Goal: Information Seeking & Learning: Learn about a topic

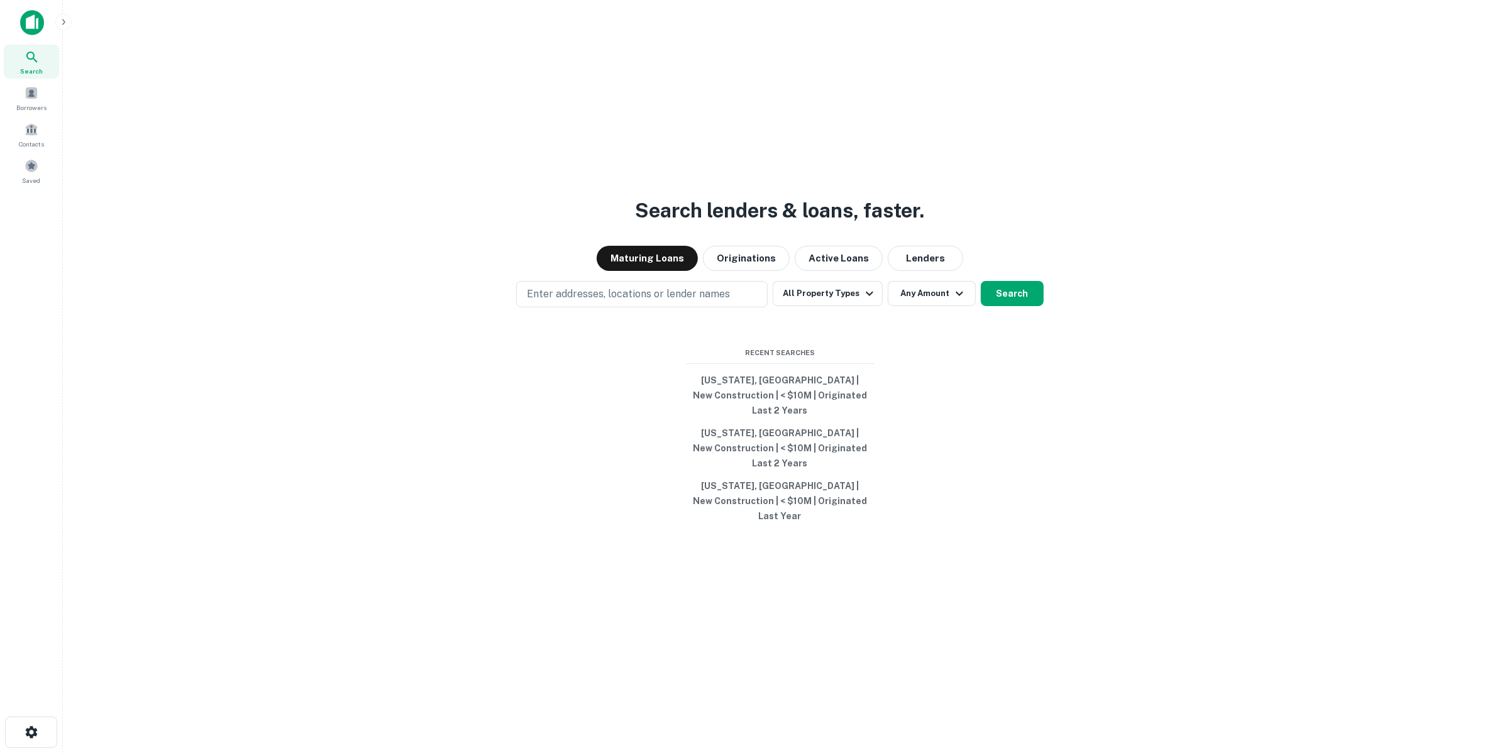
click at [658, 302] on p "Enter addresses, locations or lender names" at bounding box center [628, 294] width 203 height 15
click at [765, 271] on button "Originations" at bounding box center [746, 258] width 87 height 25
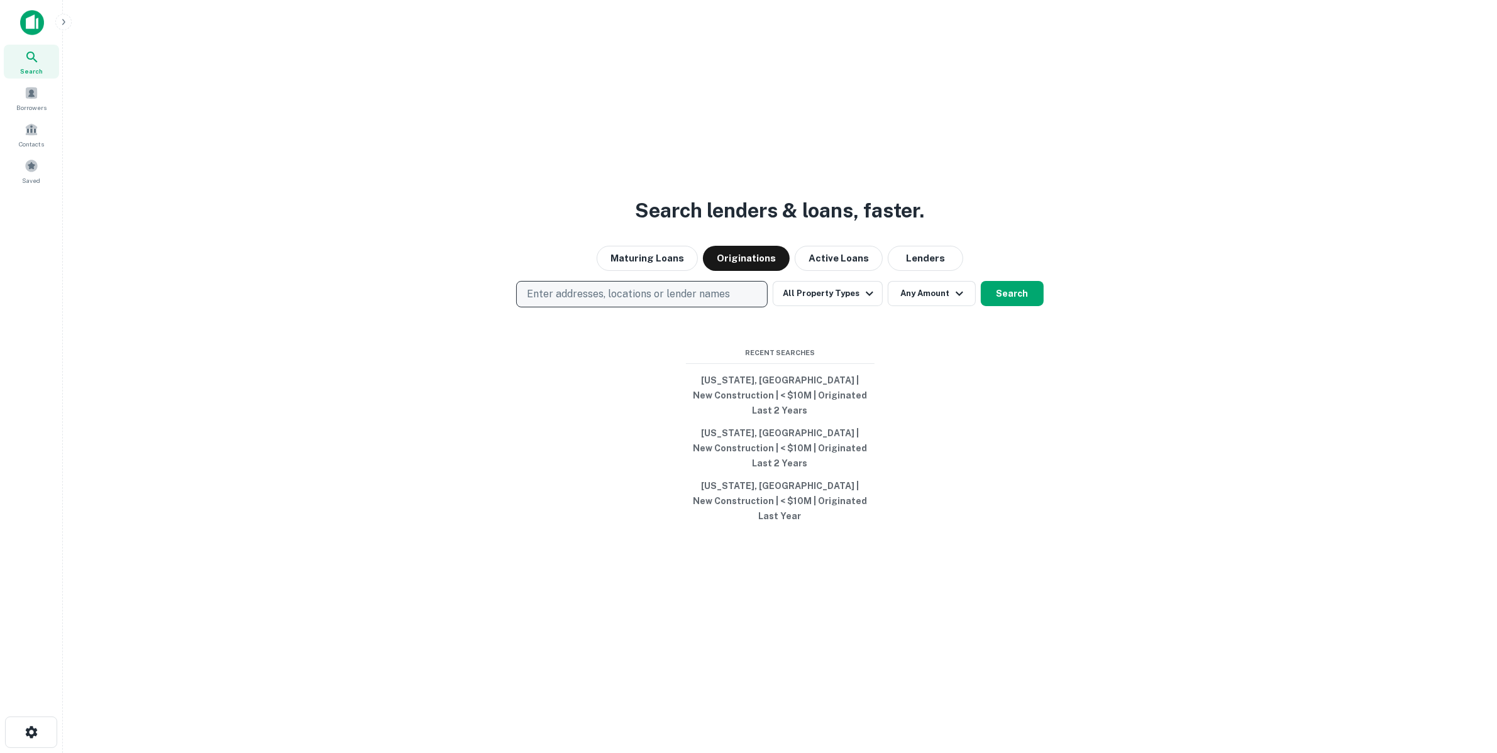
click at [726, 307] on button "Enter addresses, locations or lender names" at bounding box center [641, 294] width 251 height 26
type input "*******"
click at [904, 306] on button "Any Amount" at bounding box center [932, 293] width 88 height 25
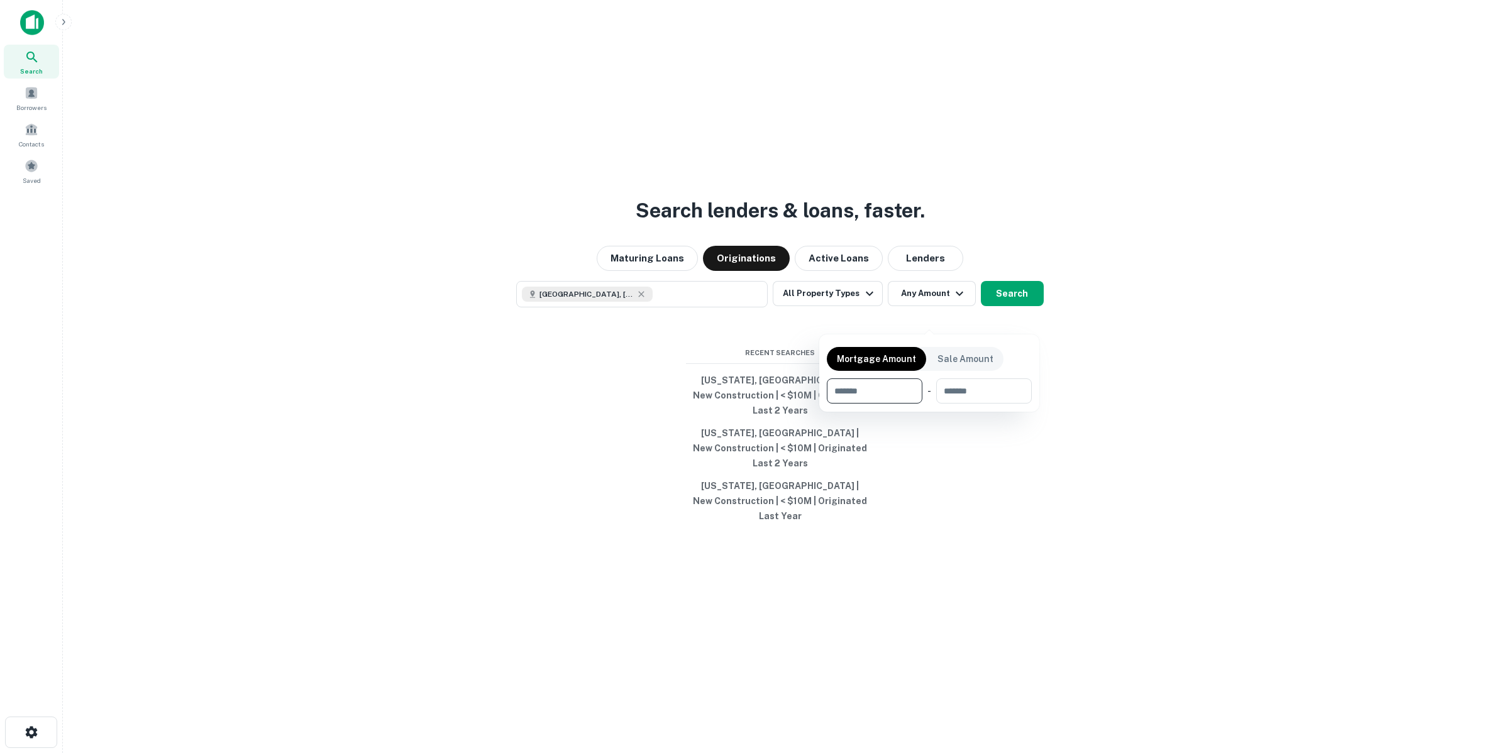
click at [998, 308] on div at bounding box center [754, 376] width 1509 height 753
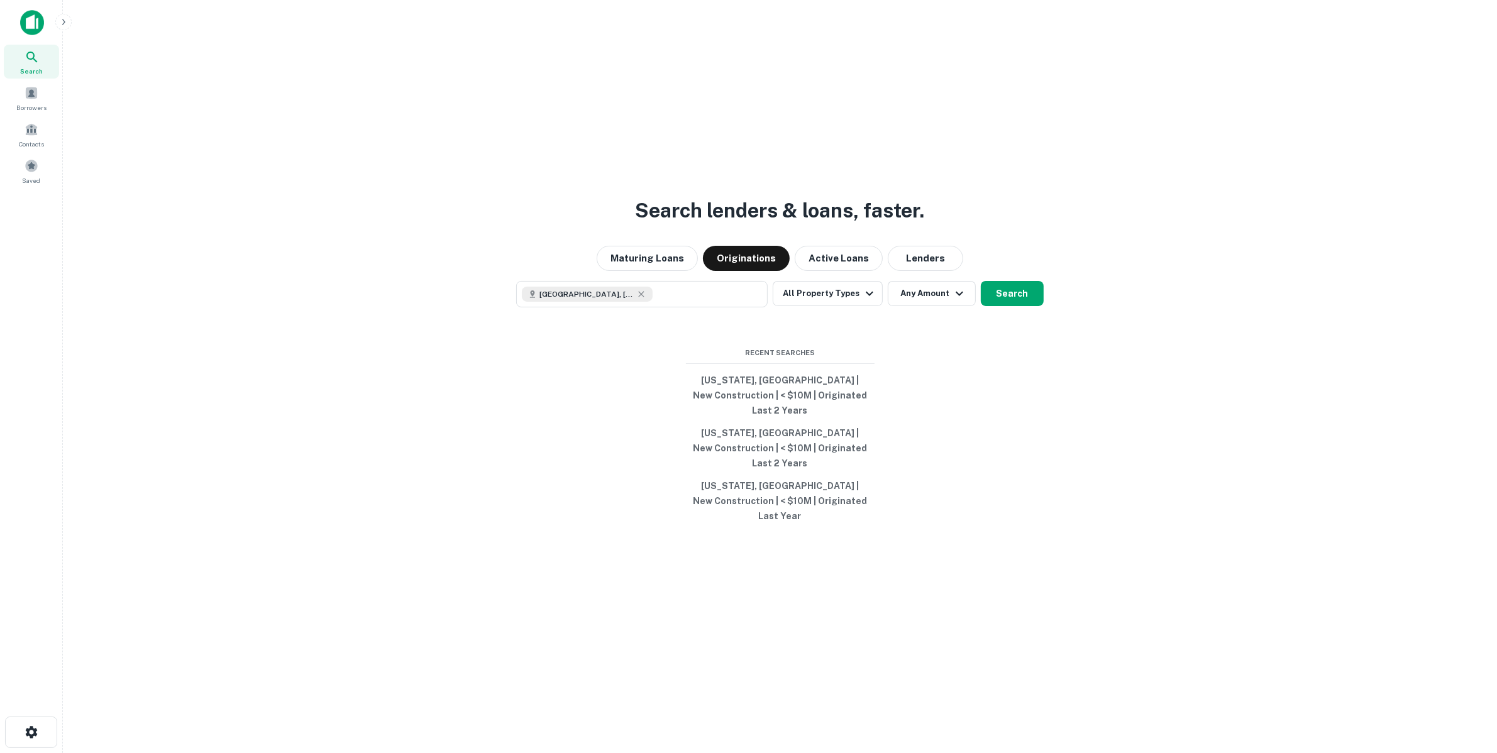
click at [1007, 306] on button "Search" at bounding box center [1012, 293] width 63 height 25
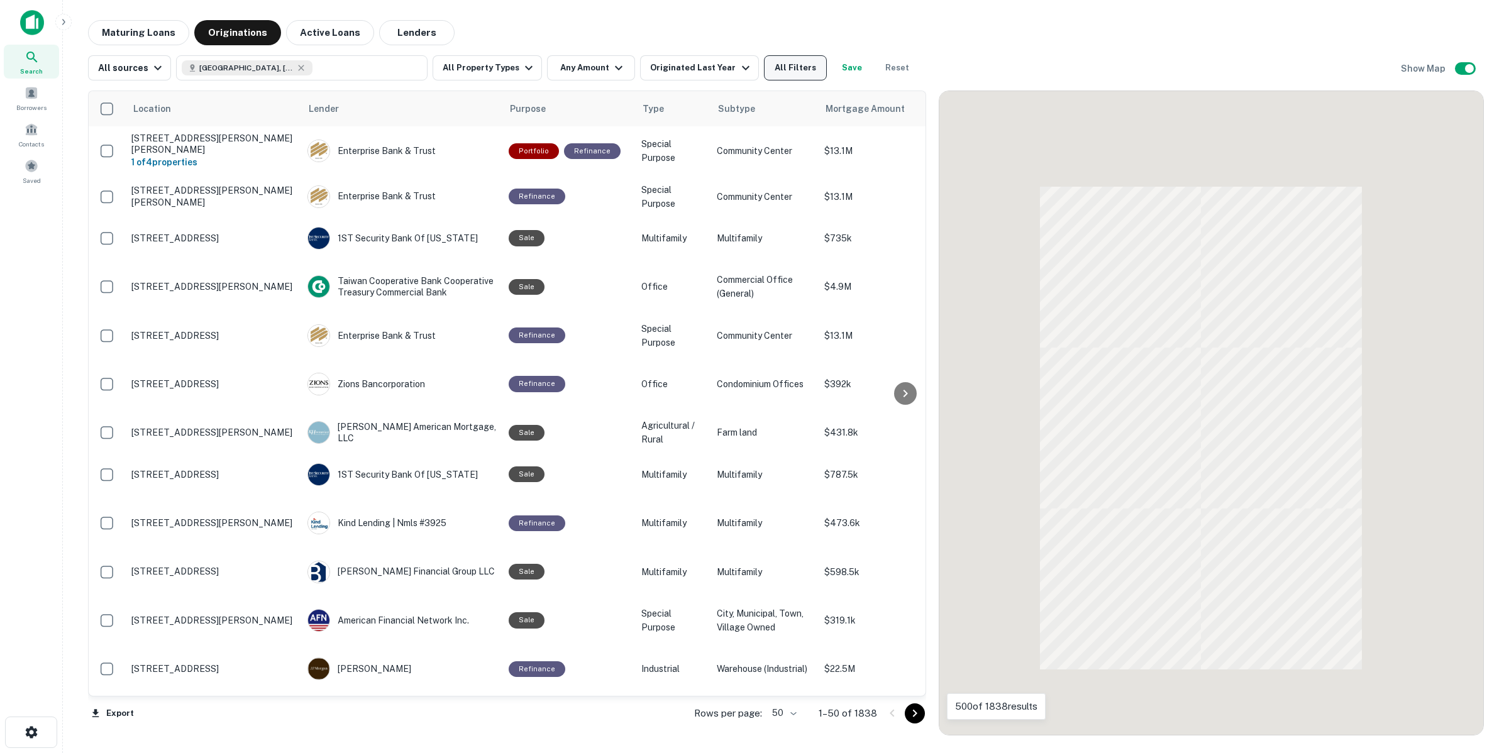
click at [768, 74] on button "All Filters" at bounding box center [795, 67] width 63 height 25
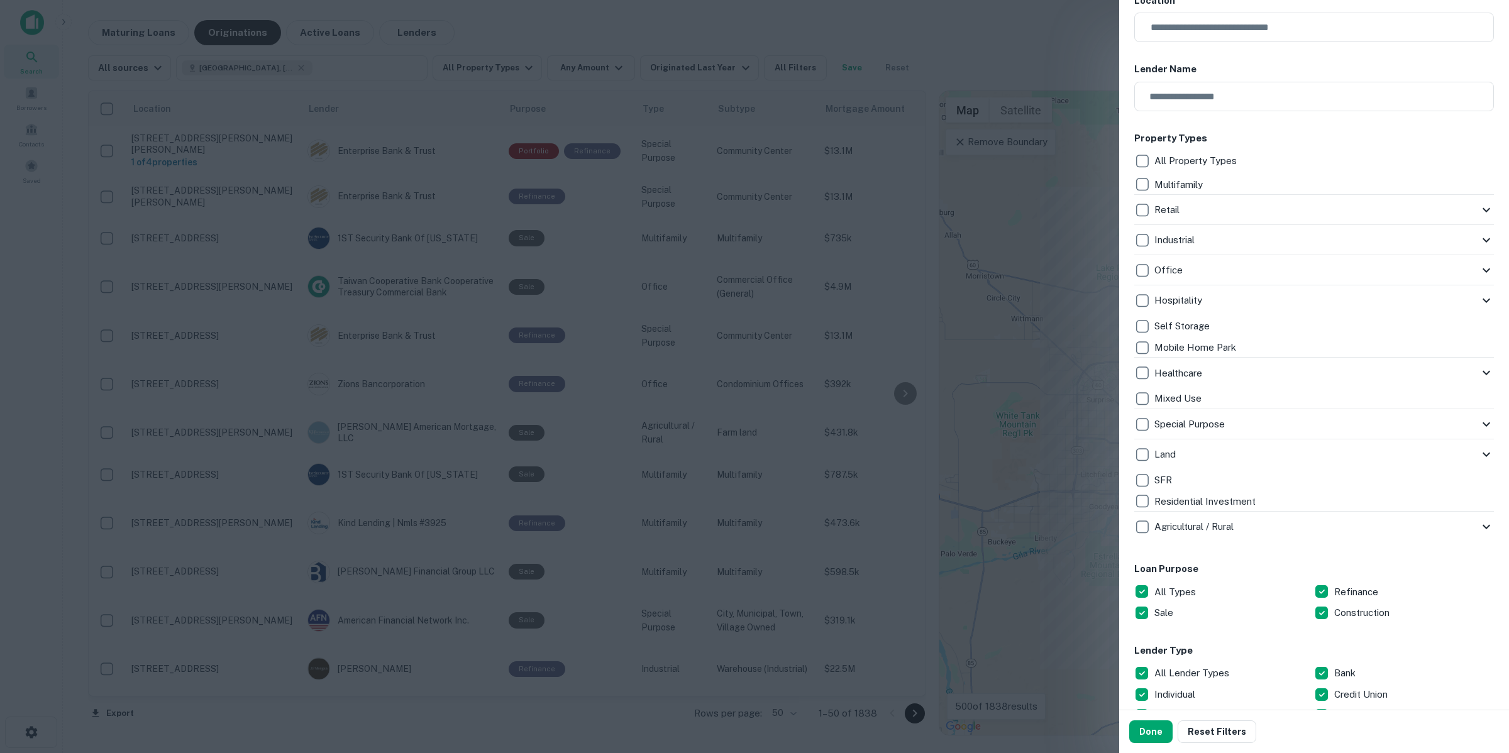
scroll to position [157, 0]
click at [1339, 607] on p "Construction" at bounding box center [1363, 610] width 58 height 15
click at [1157, 724] on button "Done" at bounding box center [1150, 731] width 43 height 23
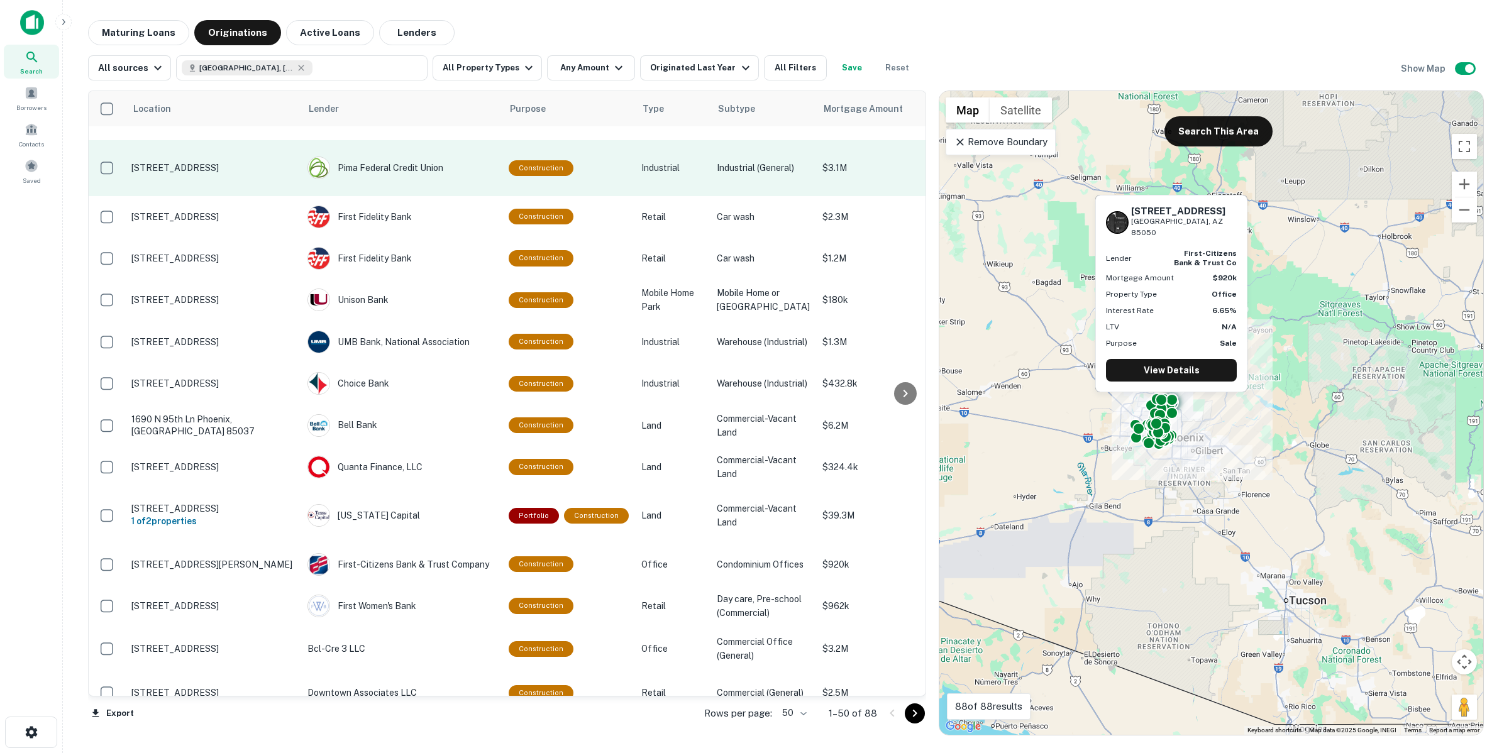
scroll to position [1124, 0]
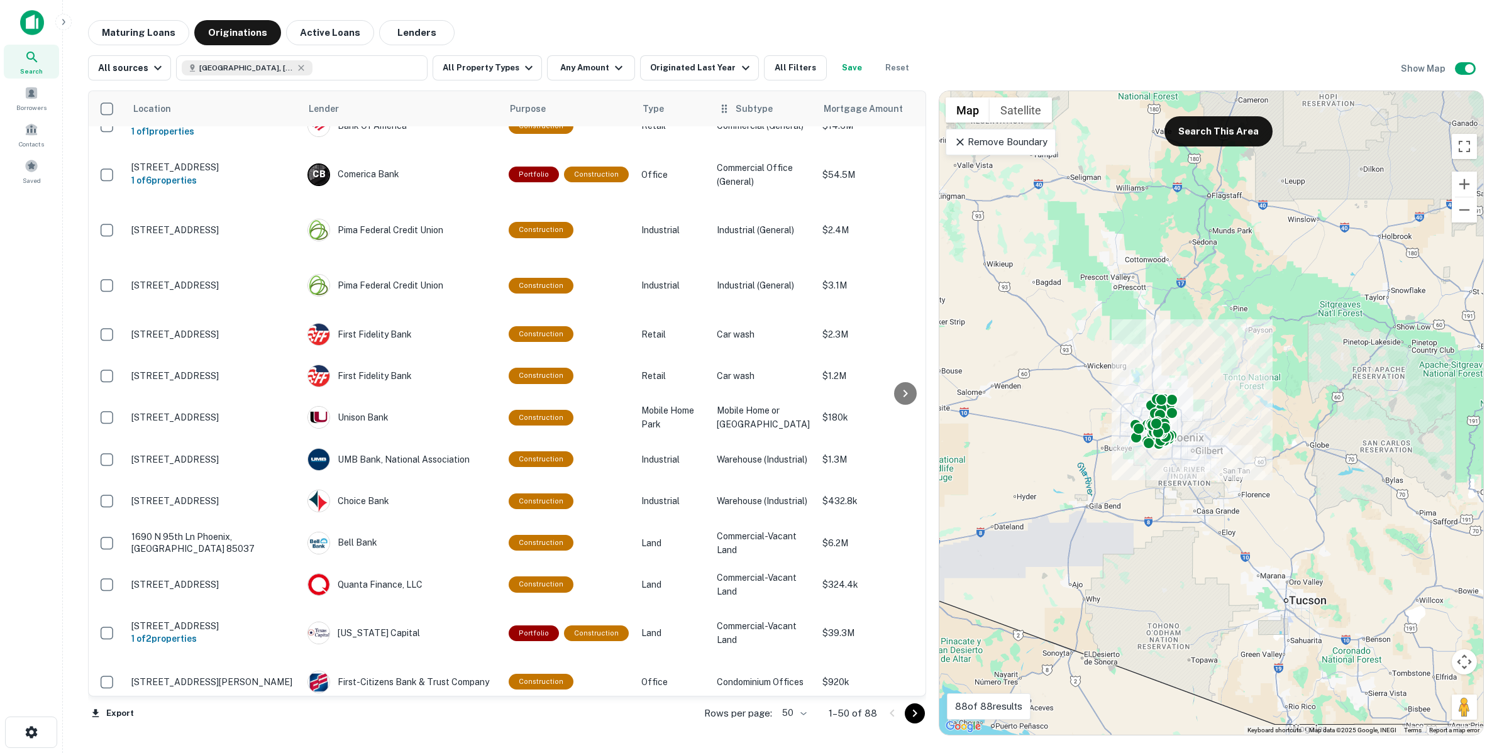
click at [718, 111] on icon at bounding box center [724, 108] width 13 height 15
click at [781, 75] on button "All Filters" at bounding box center [795, 67] width 63 height 25
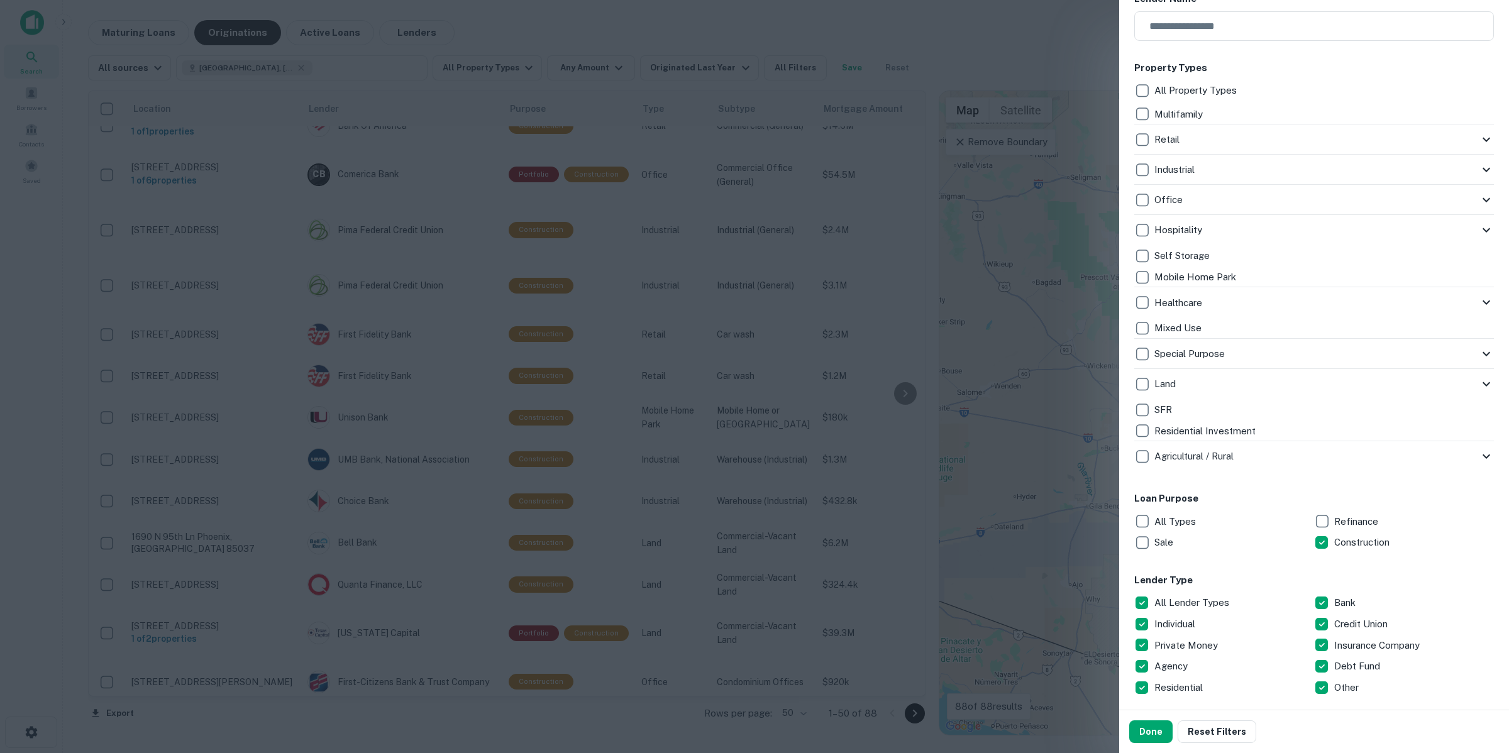
scroll to position [157, 0]
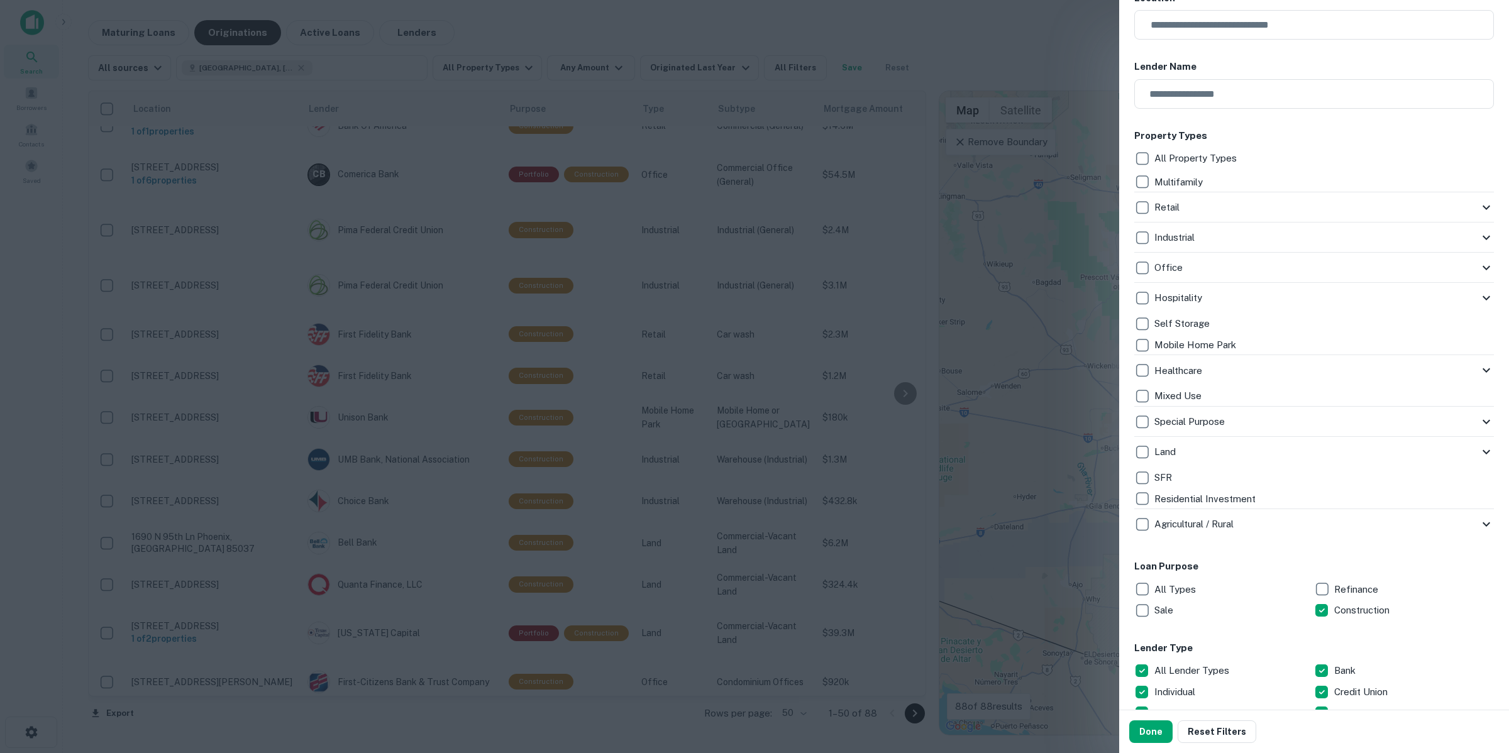
click at [1170, 475] on p "SFR" at bounding box center [1164, 477] width 20 height 15
click at [1142, 730] on button "Done" at bounding box center [1150, 731] width 43 height 23
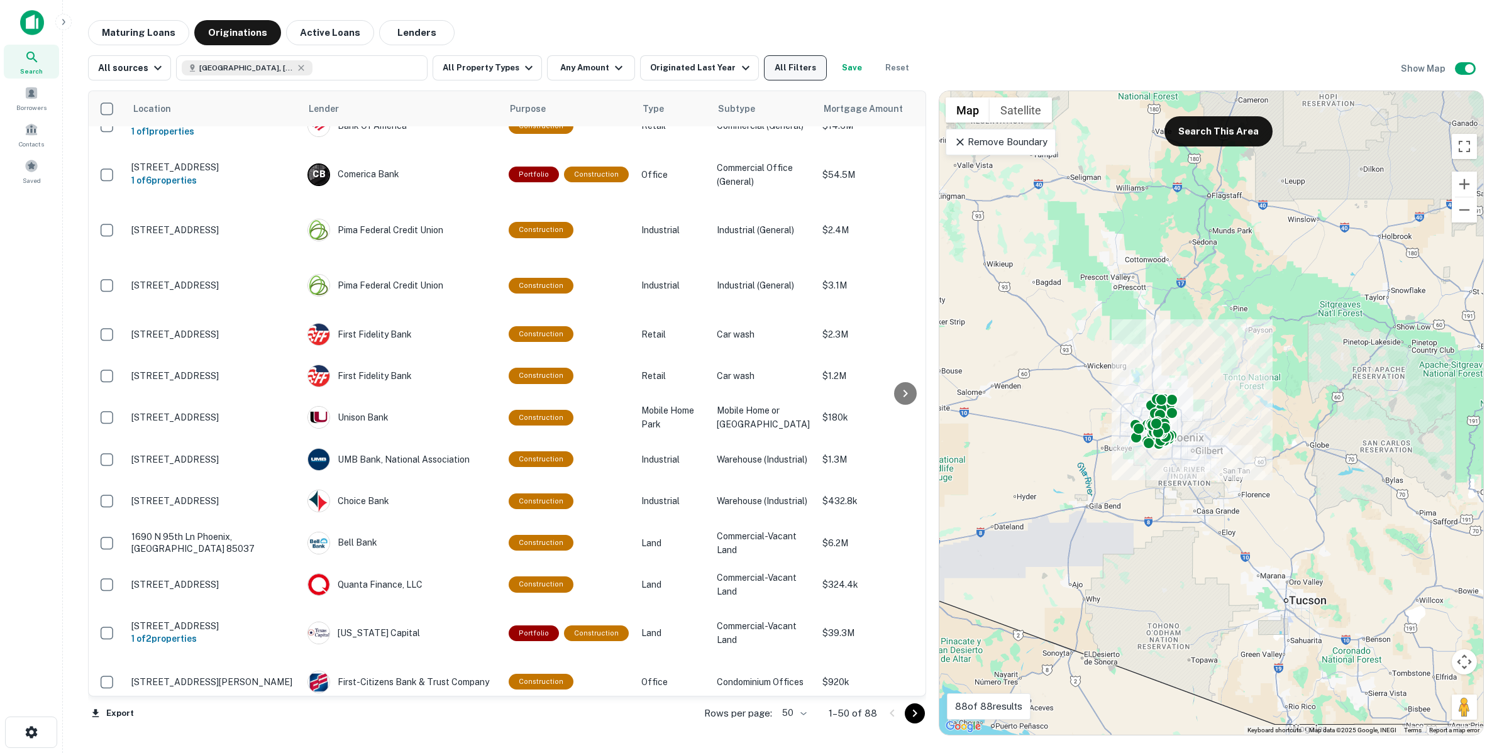
click at [791, 67] on button "All Filters" at bounding box center [795, 67] width 63 height 25
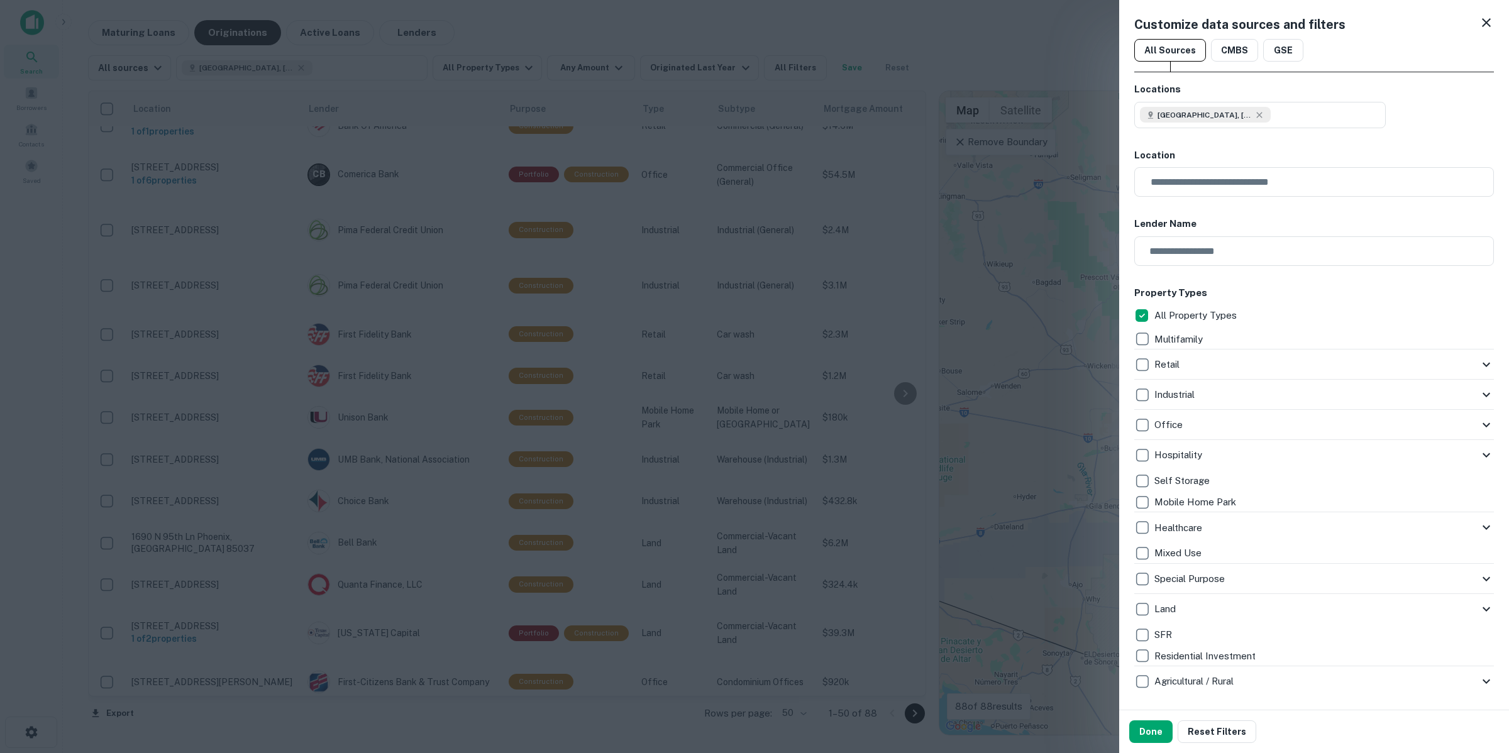
click at [1478, 611] on icon at bounding box center [1485, 609] width 15 height 15
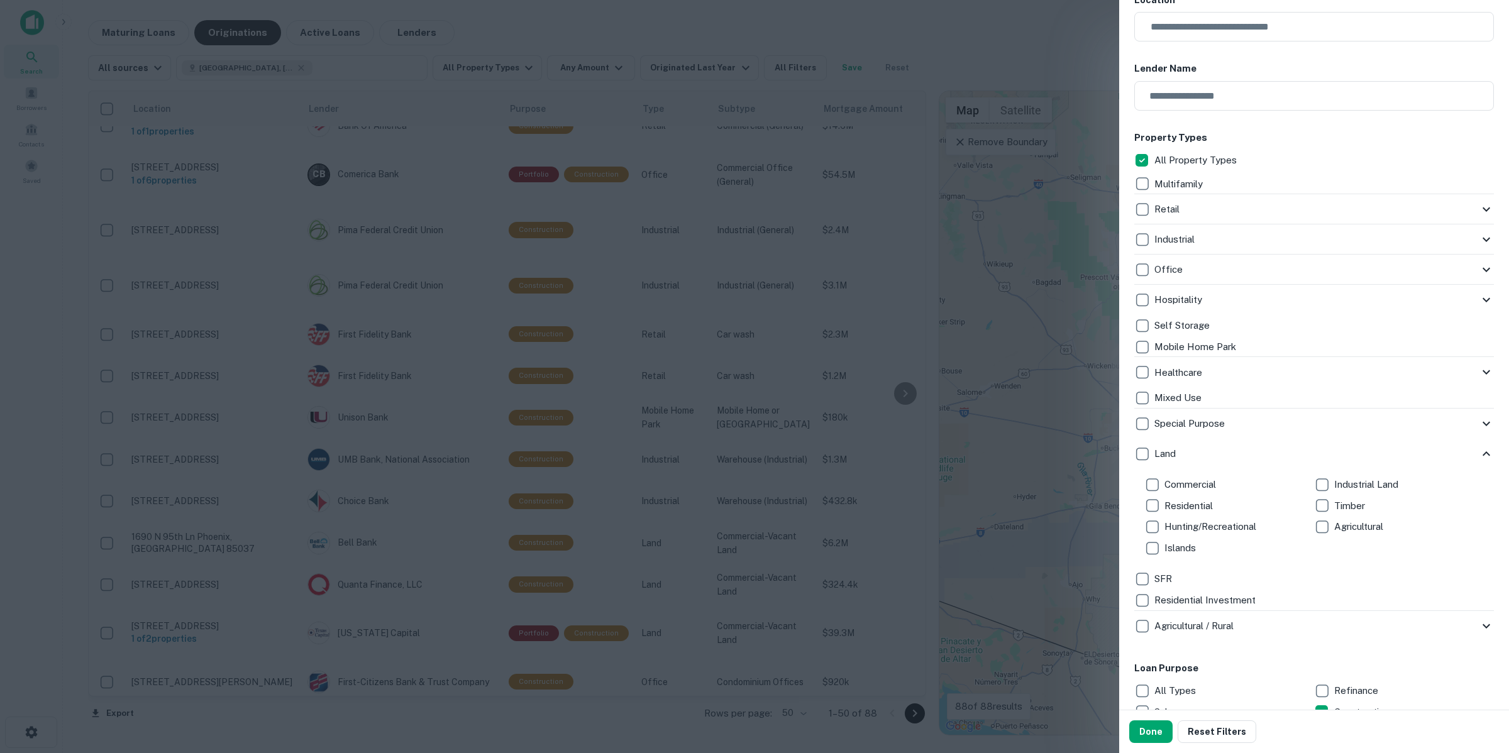
scroll to position [236, 0]
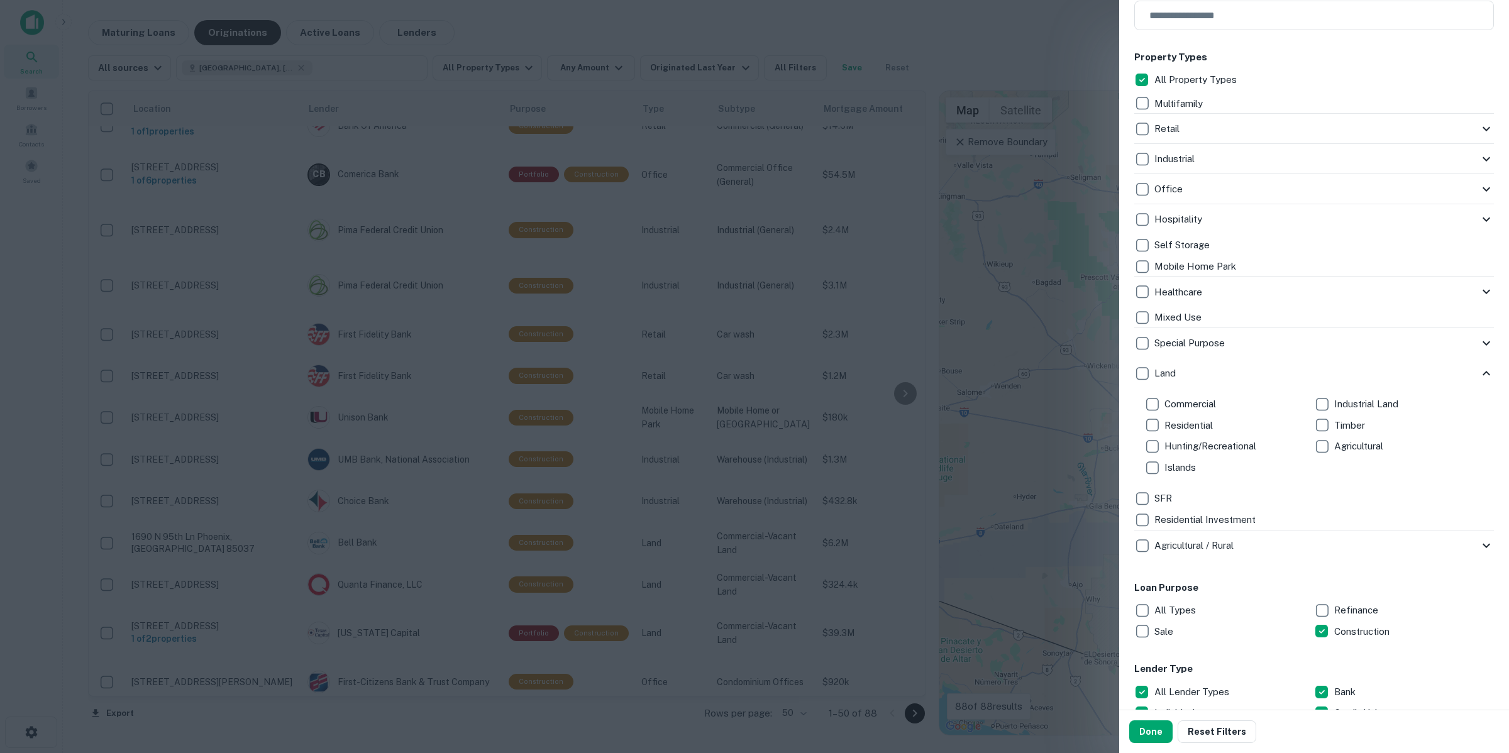
click at [1465, 539] on div "Agricultural / Rural" at bounding box center [1306, 545] width 344 height 21
click at [1478, 541] on icon at bounding box center [1485, 545] width 15 height 15
click at [1219, 514] on p "Residential Investment" at bounding box center [1206, 519] width 104 height 15
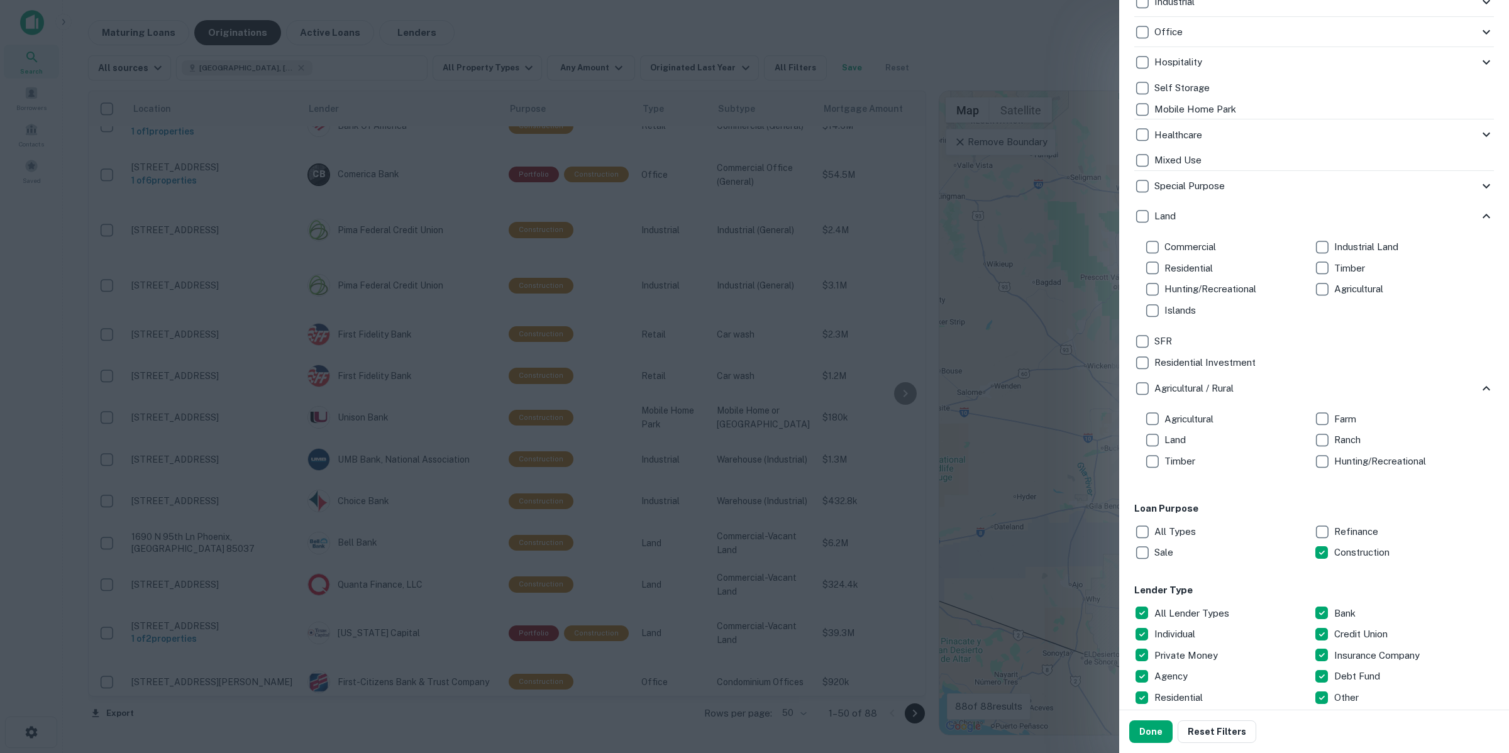
scroll to position [157, 0]
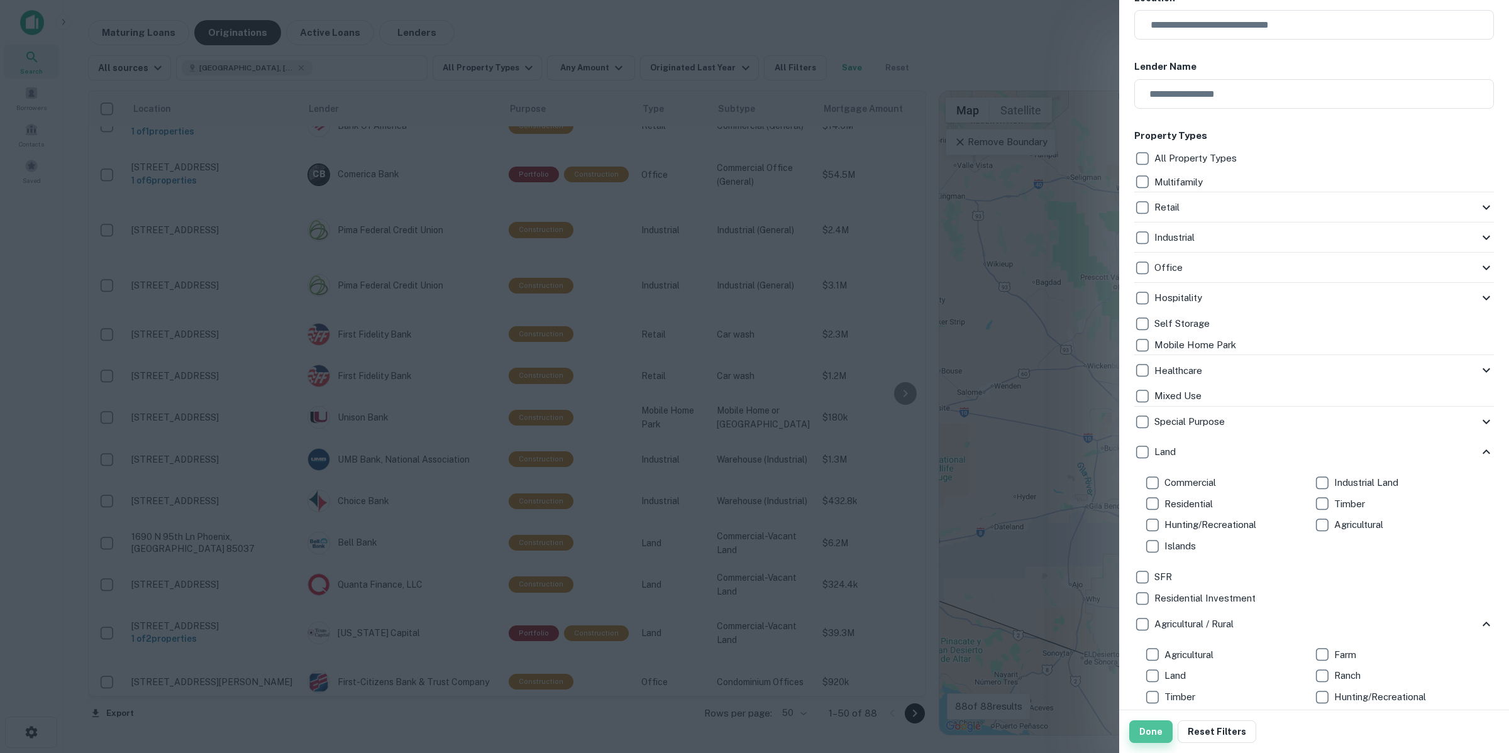
click at [1157, 723] on button "Done" at bounding box center [1150, 731] width 43 height 23
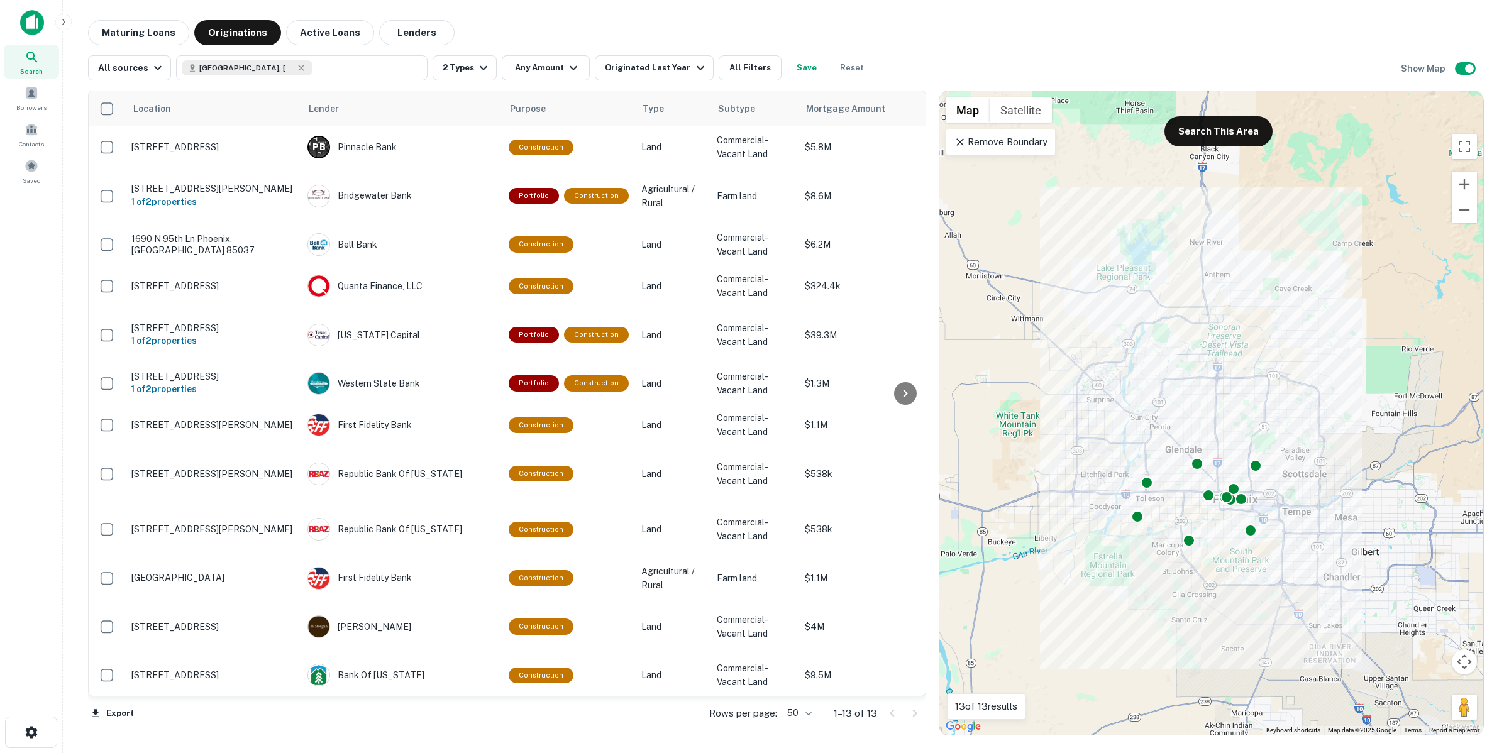
drag, startPoint x: 0, startPoint y: 0, endPoint x: 889, endPoint y: 60, distance: 891.4
click at [889, 60] on div "All sources Phoenix, AZ, USA 2 Types Any Amount Originated Last Year All Filter…" at bounding box center [785, 62] width 1395 height 35
click at [762, 71] on button "All Filters" at bounding box center [749, 67] width 63 height 25
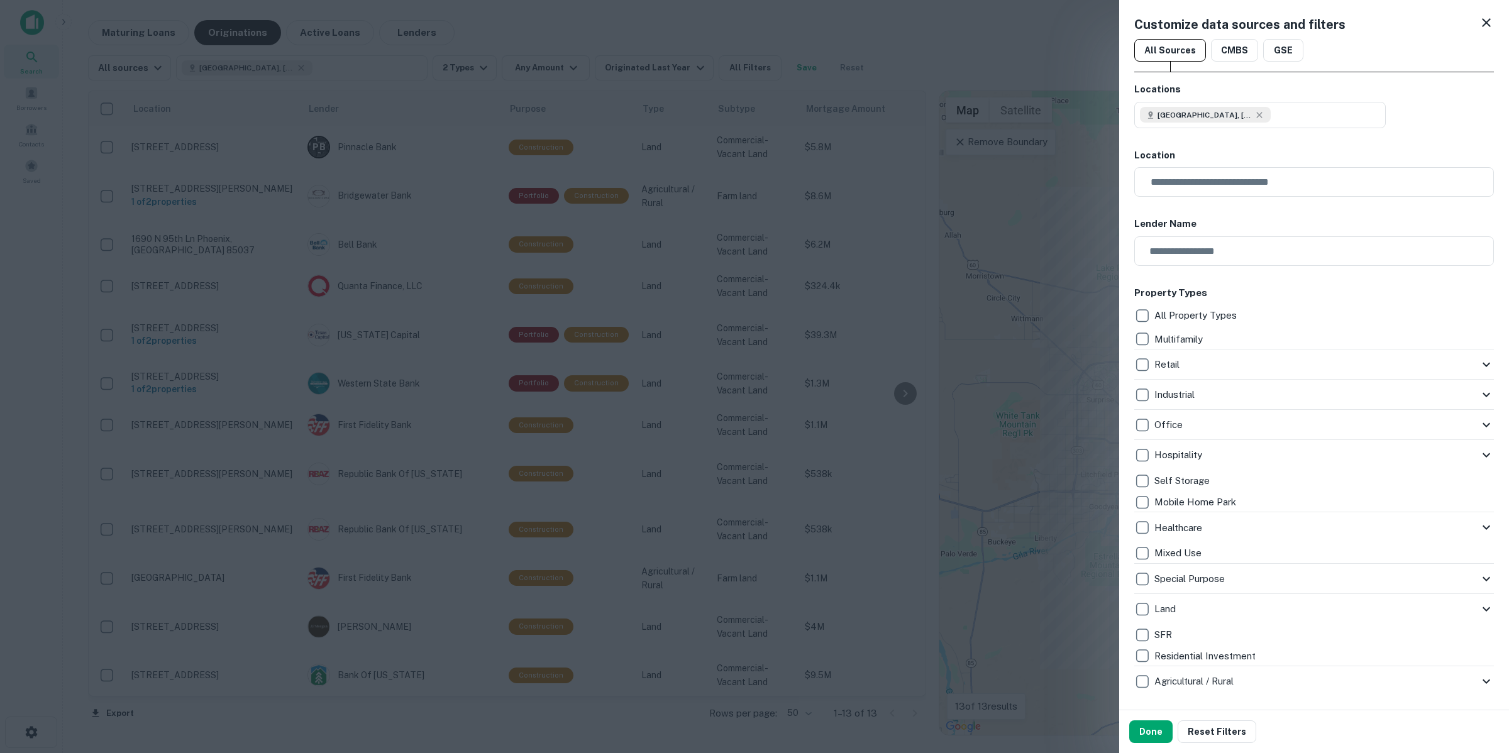
click at [1168, 338] on p "Multifamily" at bounding box center [1179, 339] width 51 height 15
click at [1189, 343] on p "Multifamily" at bounding box center [1179, 339] width 51 height 15
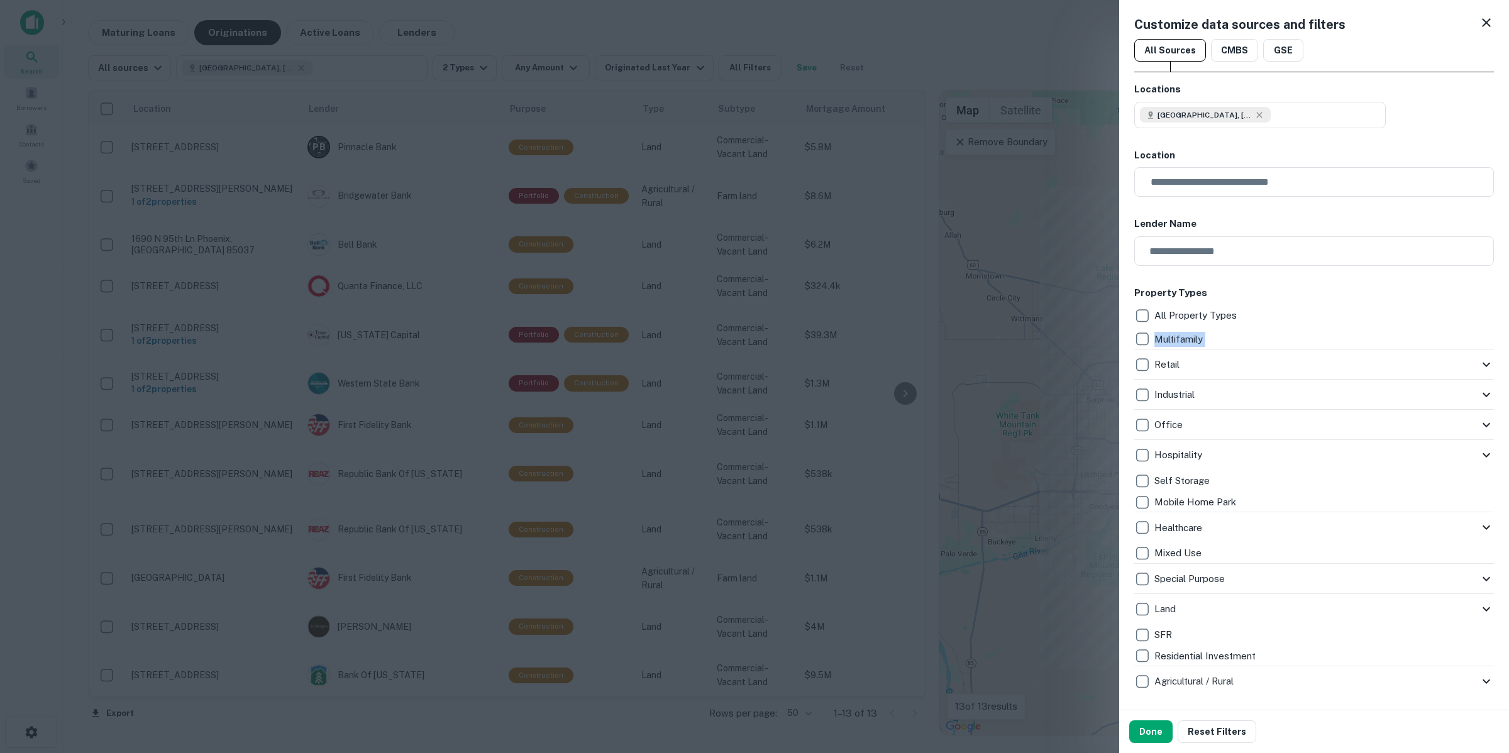
click at [1172, 373] on div "Retail" at bounding box center [1306, 364] width 344 height 21
click at [1169, 371] on p "Retail" at bounding box center [1168, 364] width 28 height 15
click at [1224, 730] on button "Reset Filters" at bounding box center [1216, 731] width 79 height 23
